Goal: Information Seeking & Learning: Learn about a topic

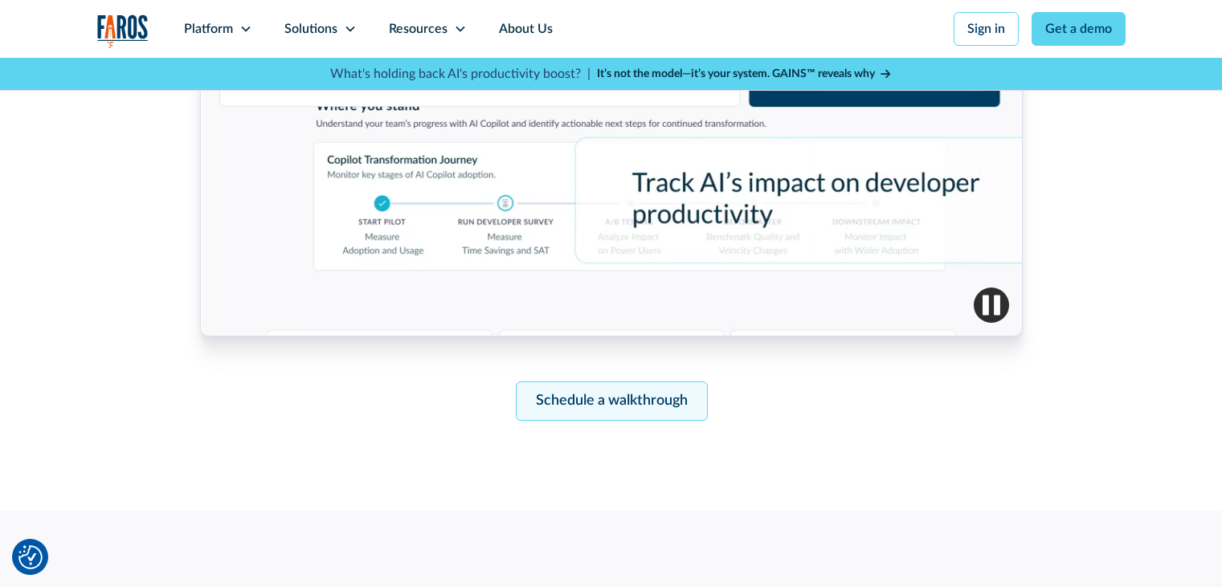
click at [605, 400] on link "Schedule a walkthrough" at bounding box center [611, 401] width 192 height 39
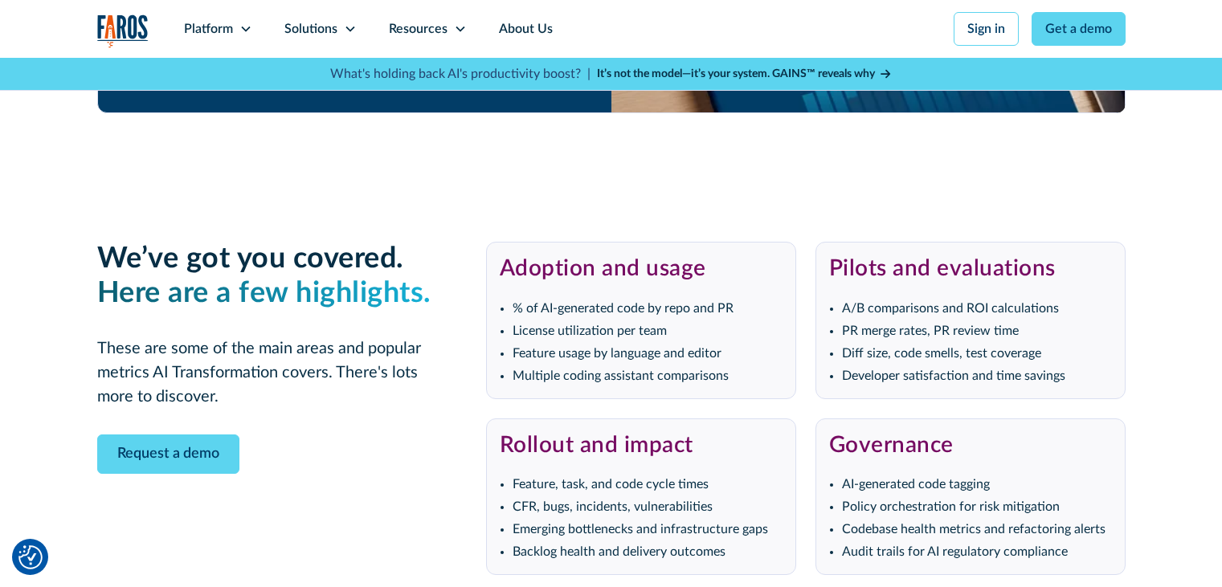
scroll to position [3094, 0]
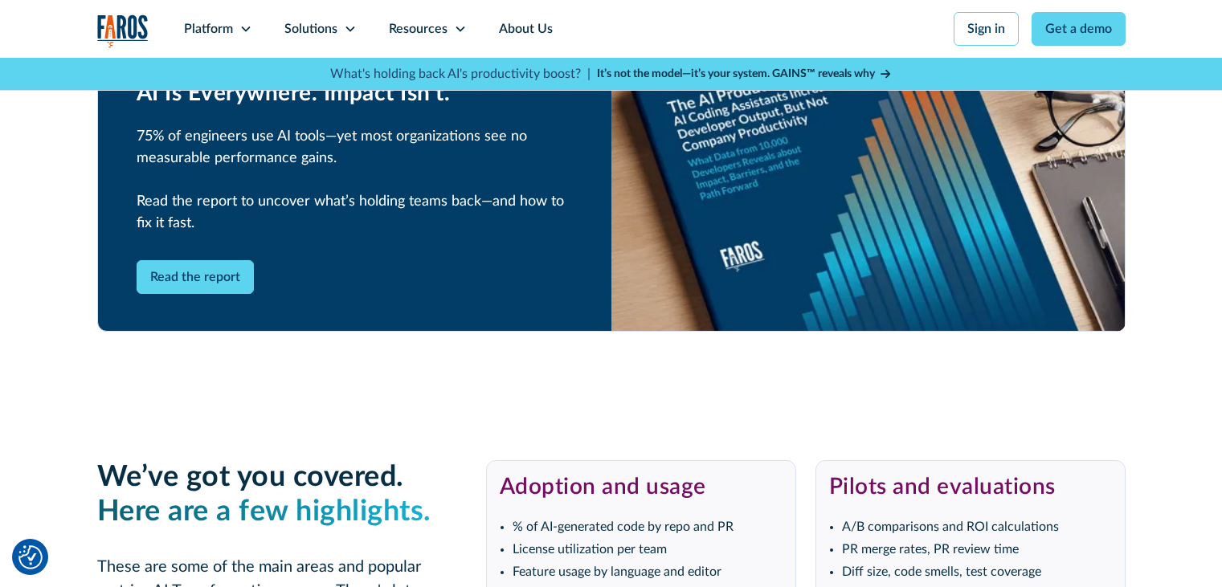
click at [733, 70] on strong "It’s not the model—it’s your system. GAINS™ reveals why" at bounding box center [736, 73] width 278 height 11
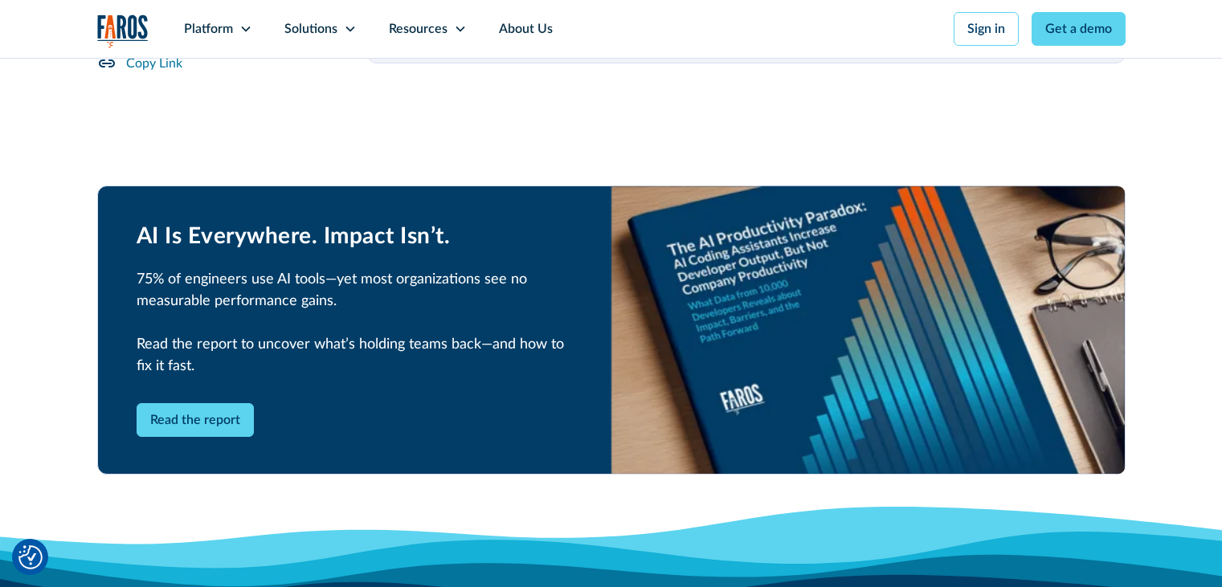
scroll to position [2329, 0]
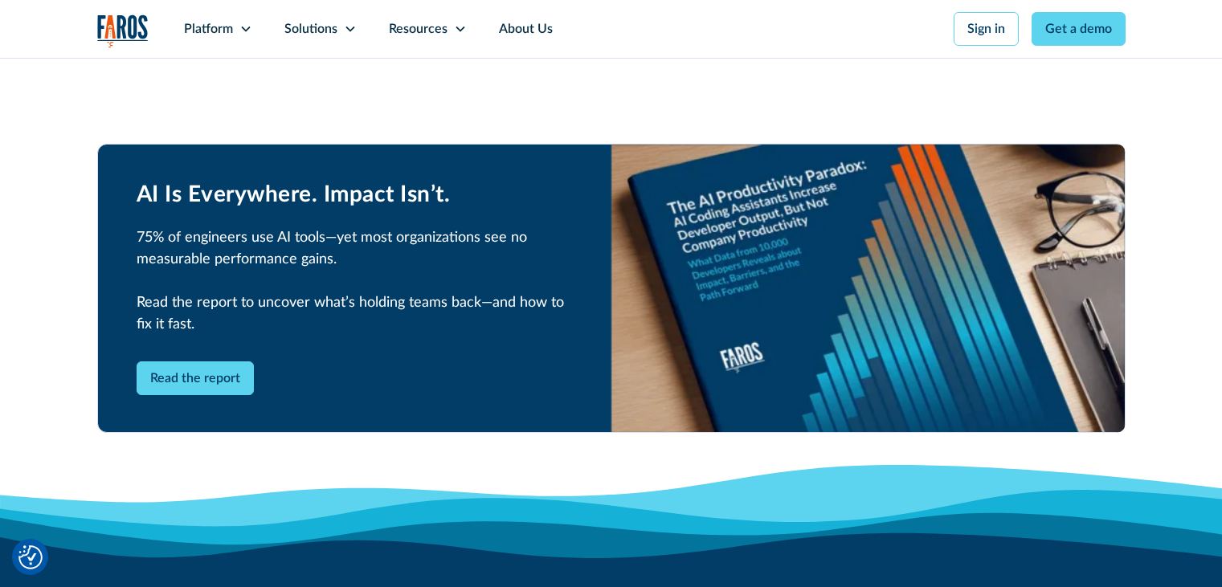
click at [470, 361] on div "Read the report" at bounding box center [355, 378] width 436 height 34
